Goal: Task Accomplishment & Management: Use online tool/utility

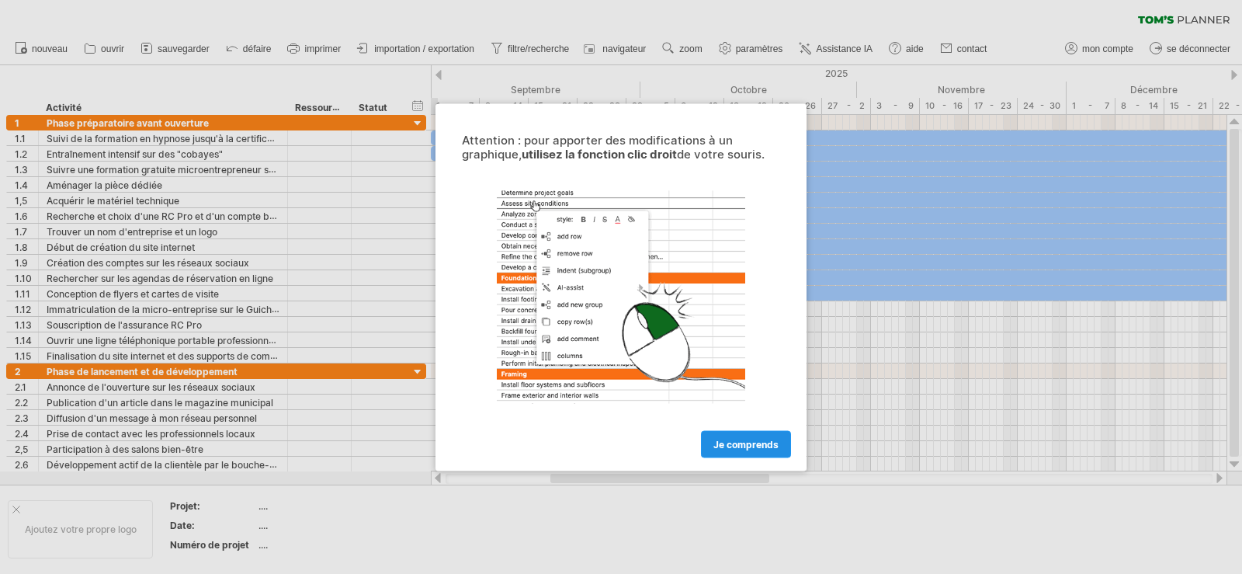
click at [766, 447] on font "Je comprends" at bounding box center [745, 444] width 65 height 12
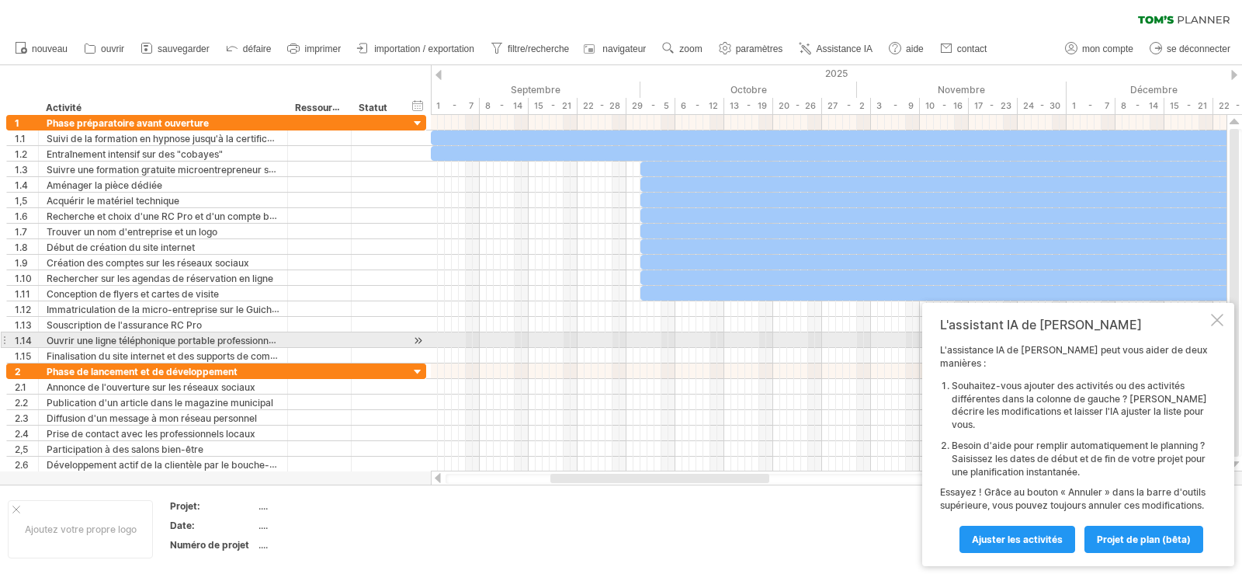
click at [1219, 326] on div at bounding box center [1217, 320] width 12 height 12
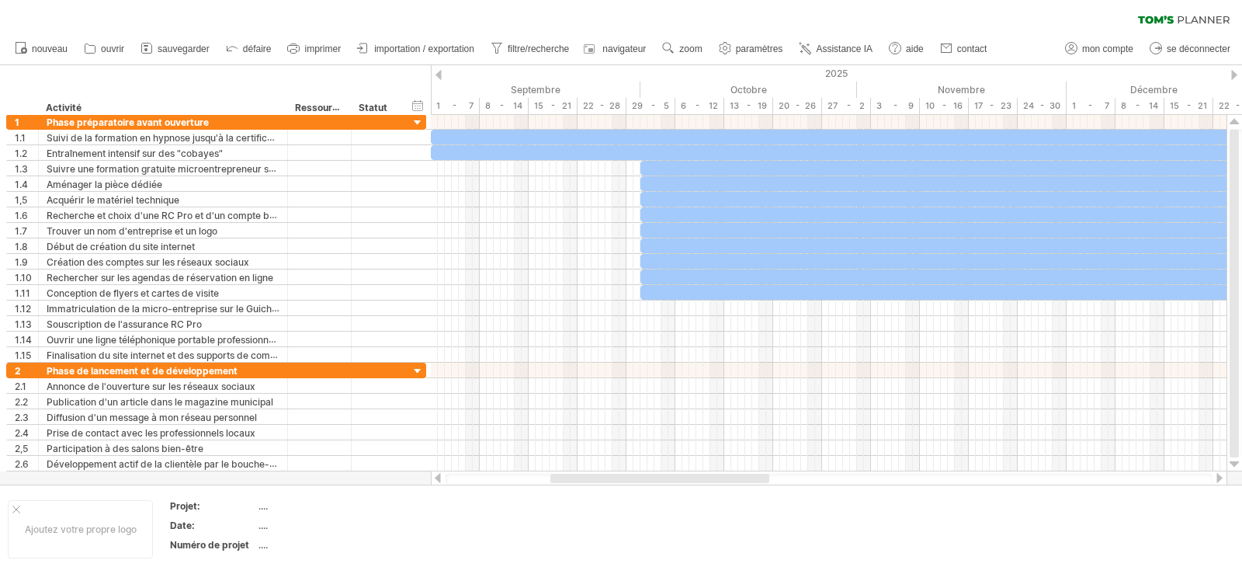
click at [1222, 480] on div at bounding box center [1219, 478] width 12 height 10
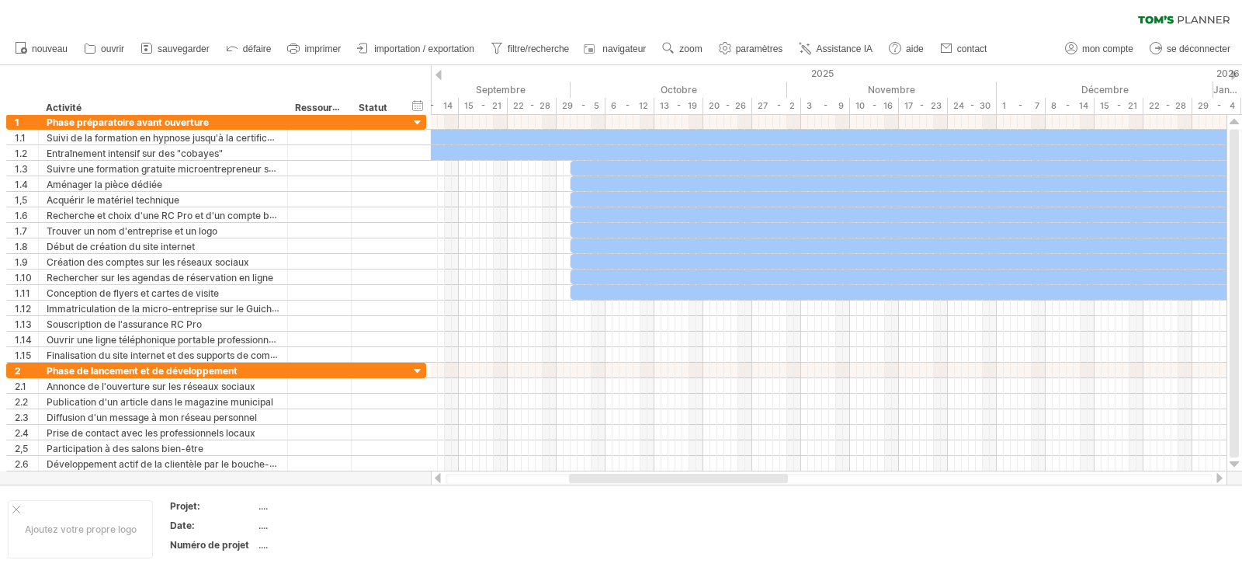
click at [1222, 480] on div at bounding box center [1219, 478] width 12 height 10
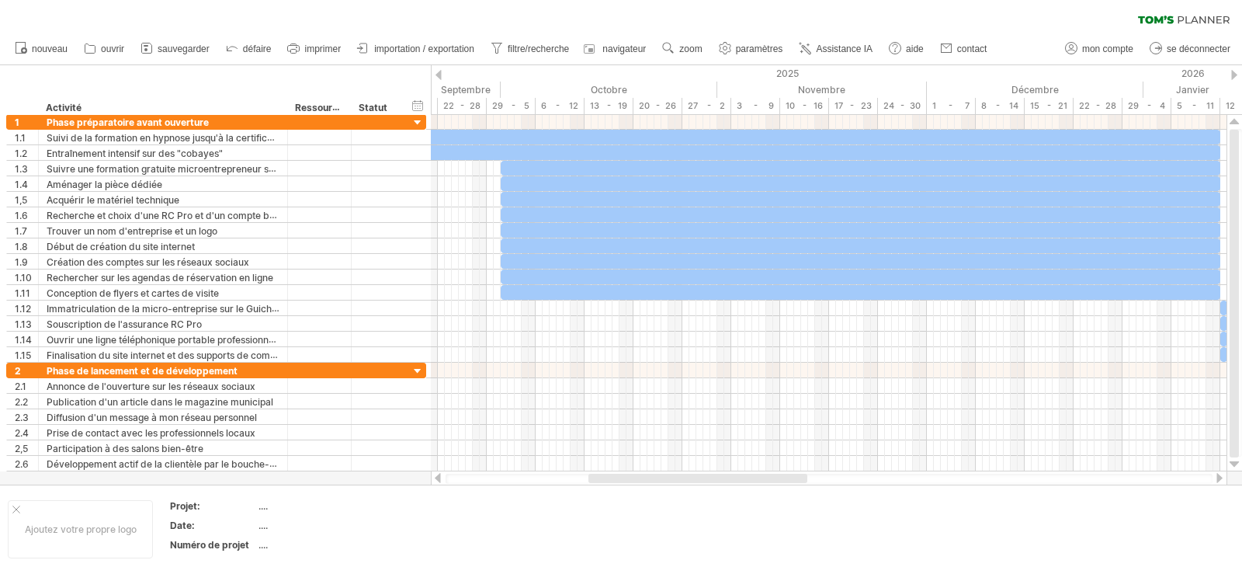
click at [1222, 480] on div at bounding box center [1219, 478] width 12 height 10
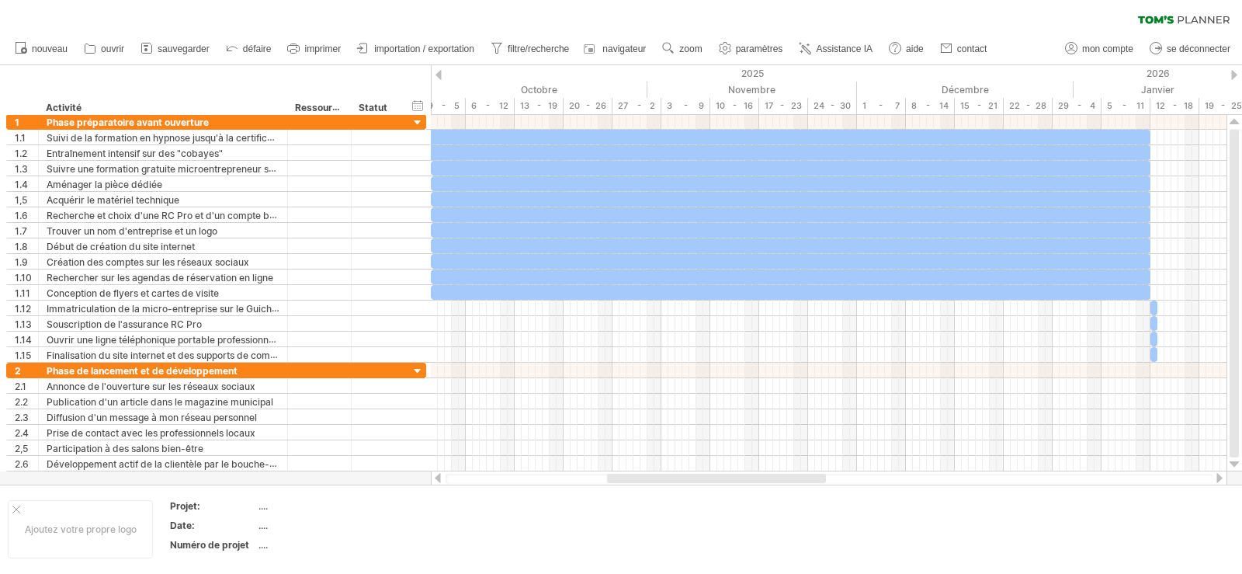
click at [1222, 480] on div at bounding box center [1219, 478] width 12 height 10
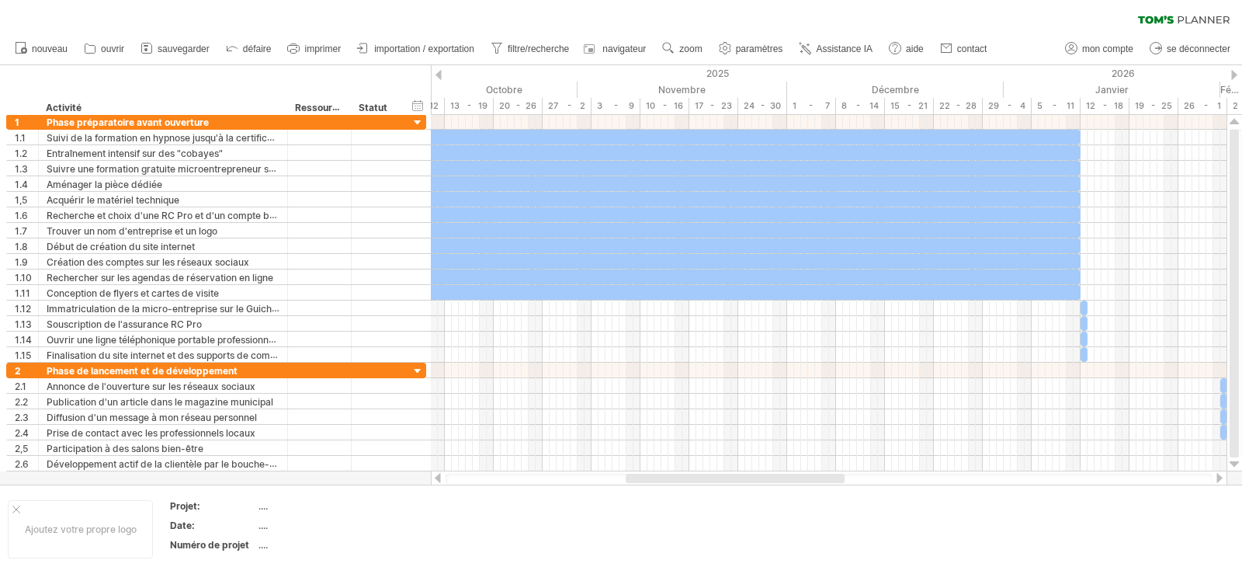
click at [1222, 480] on div at bounding box center [1219, 478] width 12 height 10
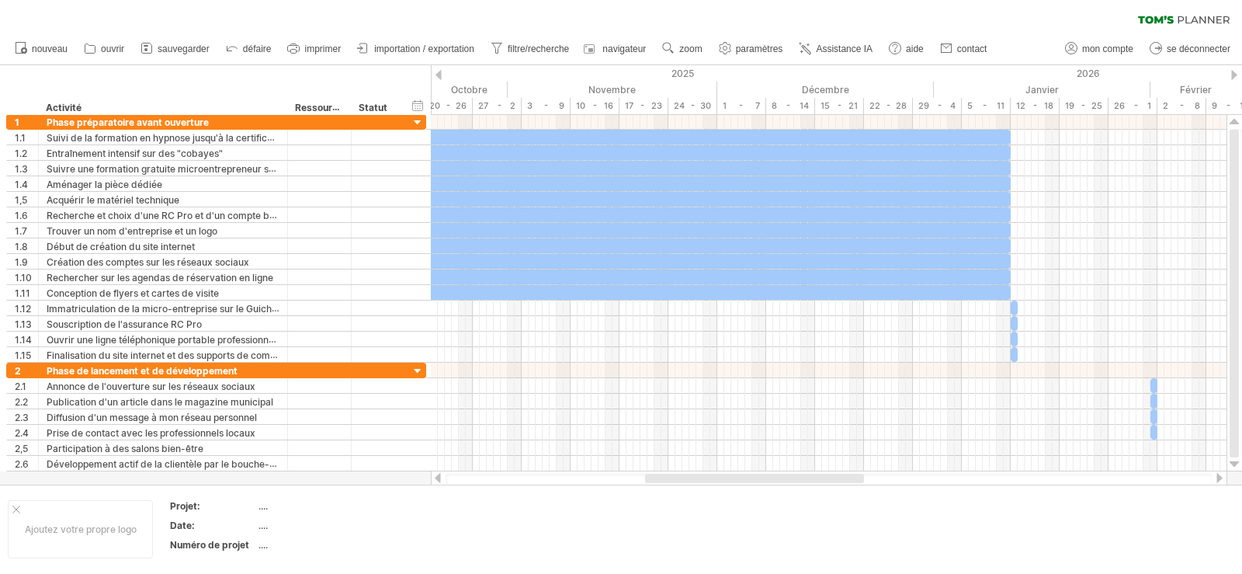
click at [1222, 480] on div at bounding box center [1219, 478] width 12 height 10
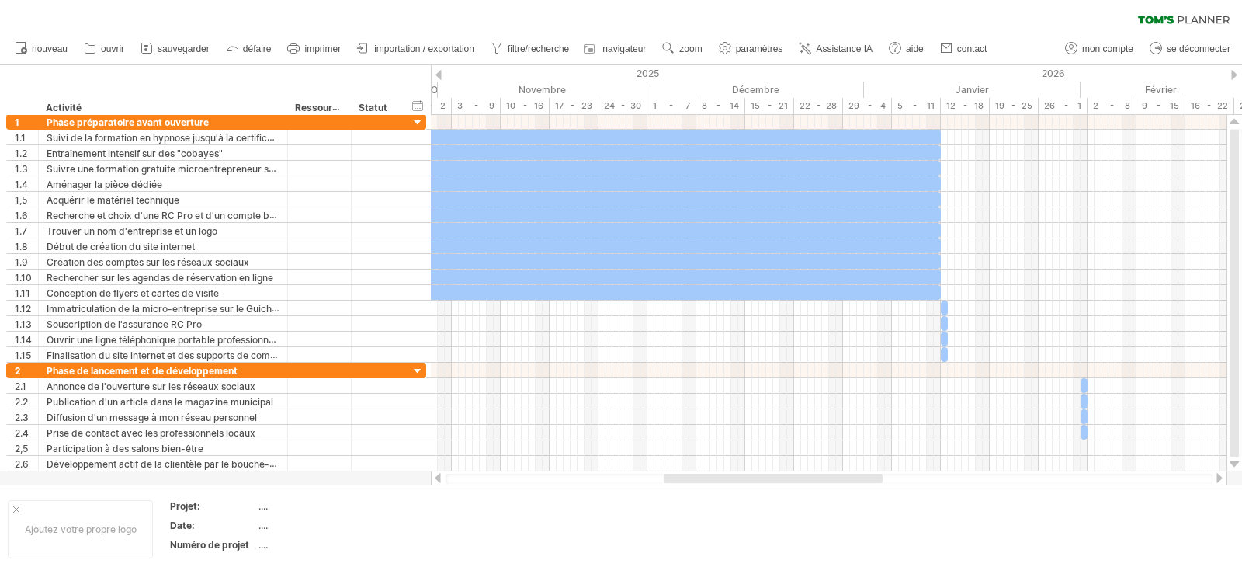
click at [1222, 480] on div at bounding box center [1219, 478] width 12 height 10
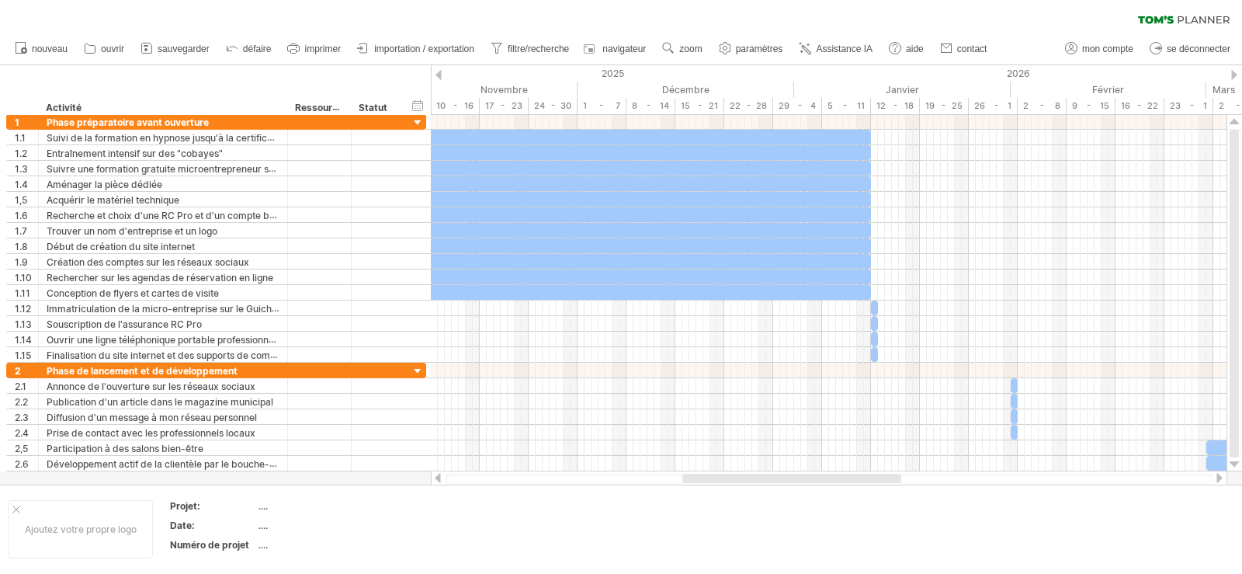
click at [1222, 480] on div at bounding box center [1219, 478] width 12 height 10
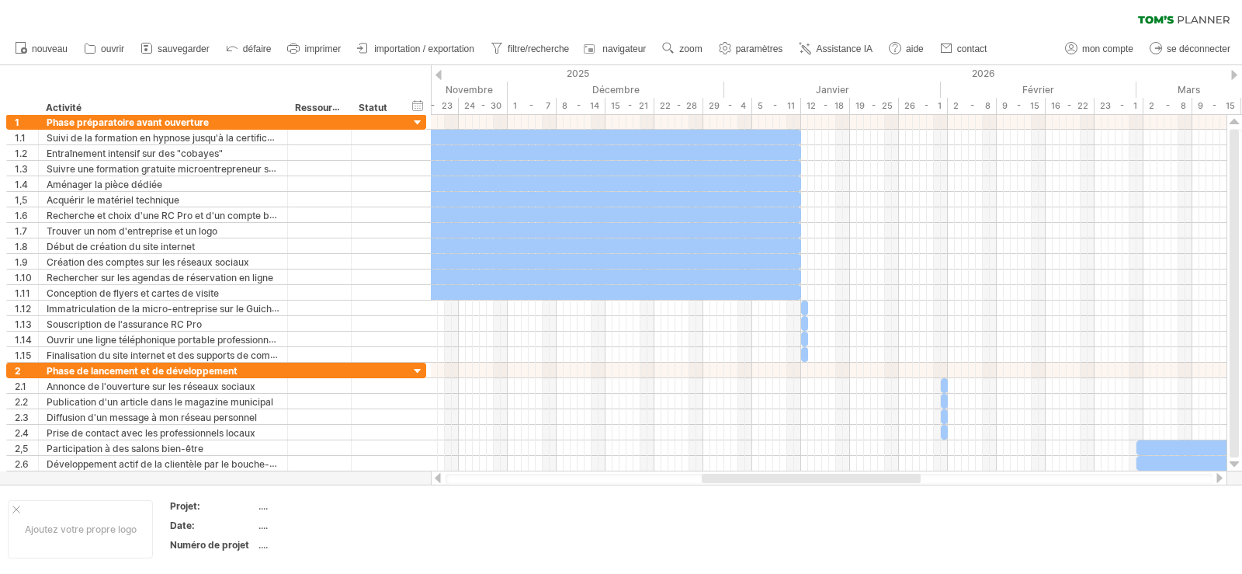
click at [1222, 480] on div at bounding box center [1219, 478] width 12 height 10
